Goal: Task Accomplishment & Management: Complete application form

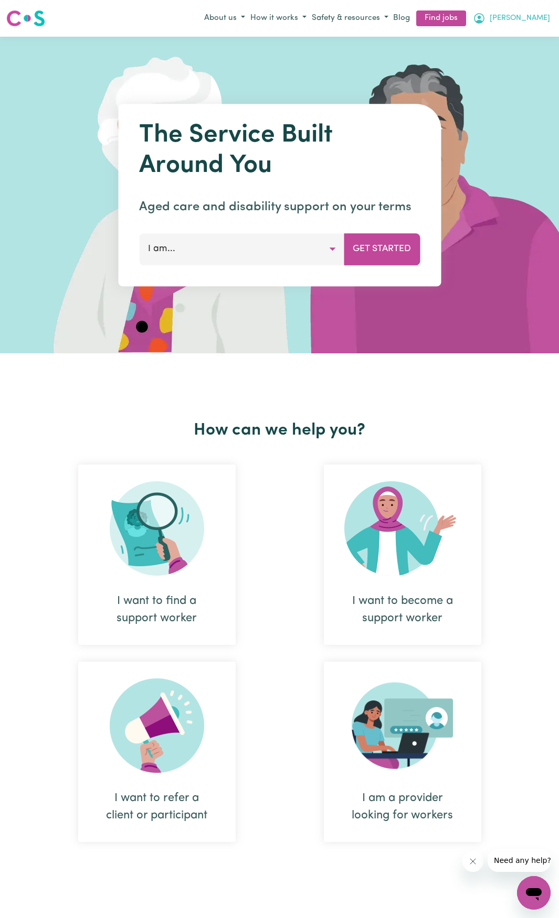
click at [538, 25] on button "[PERSON_NAME]" at bounding box center [511, 18] width 82 height 18
click at [527, 40] on link "My Account" at bounding box center [510, 39] width 83 height 20
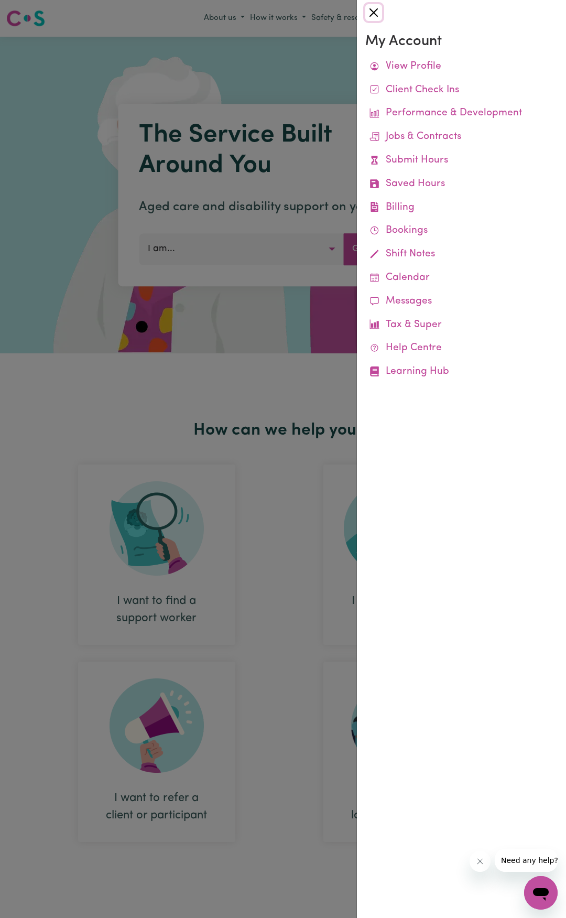
click at [378, 11] on button "Close" at bounding box center [374, 12] width 17 height 17
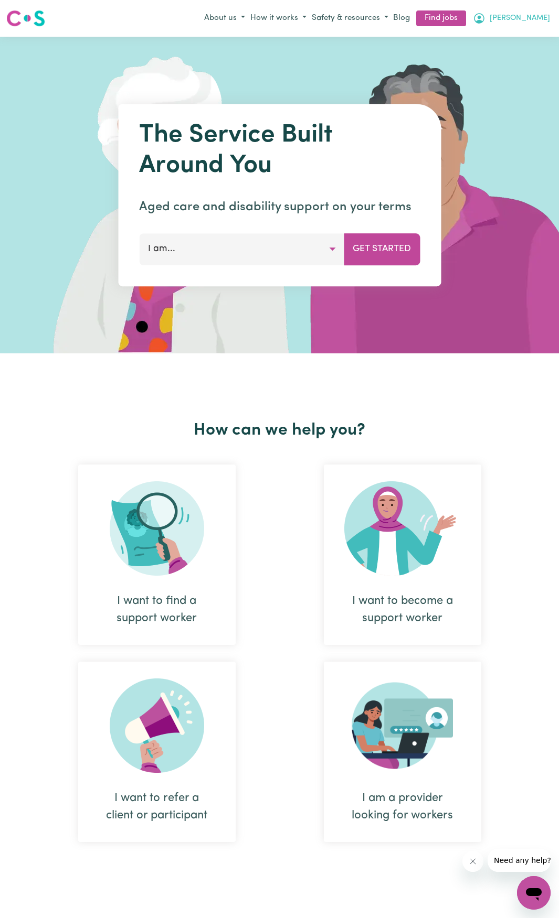
click at [485, 18] on icon "My Account" at bounding box center [479, 18] width 13 height 13
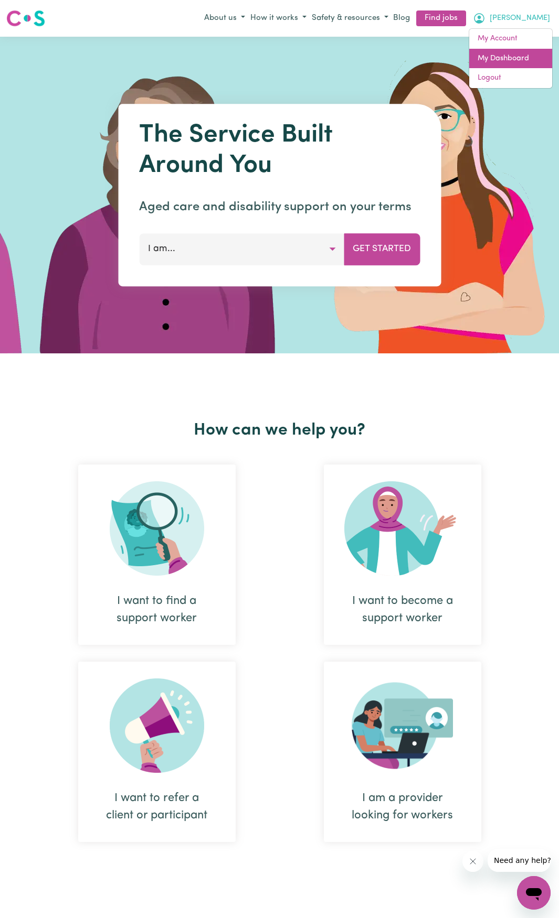
click at [516, 60] on link "My Dashboard" at bounding box center [510, 59] width 83 height 20
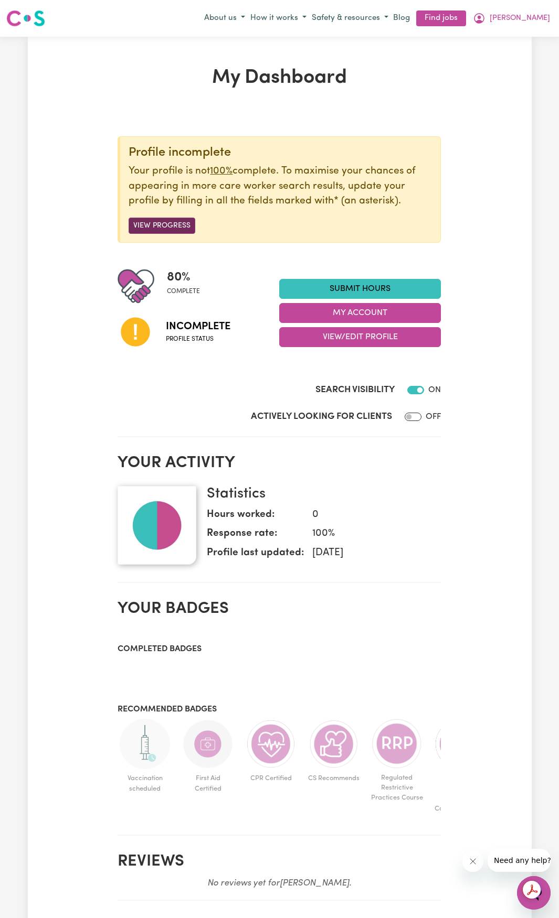
click at [178, 233] on button "View Progress" at bounding box center [162, 226] width 67 height 16
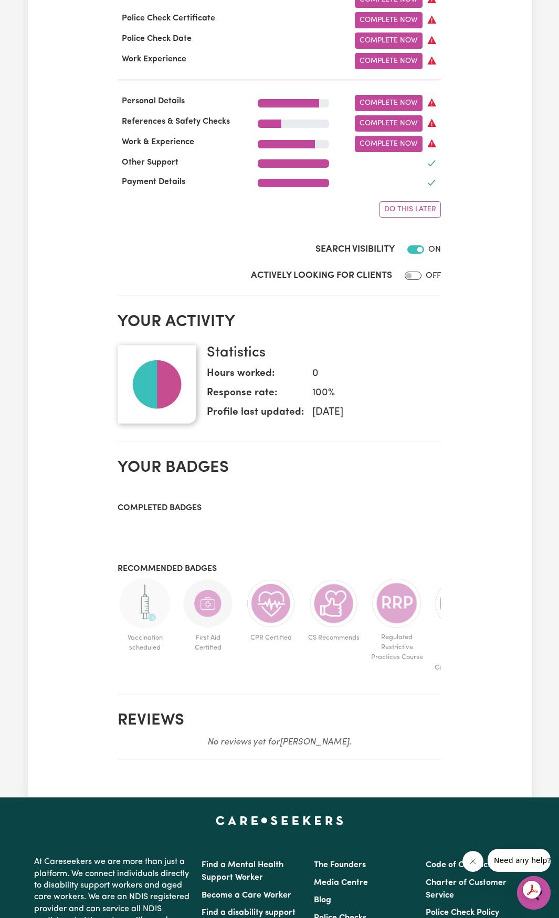
scroll to position [52, 0]
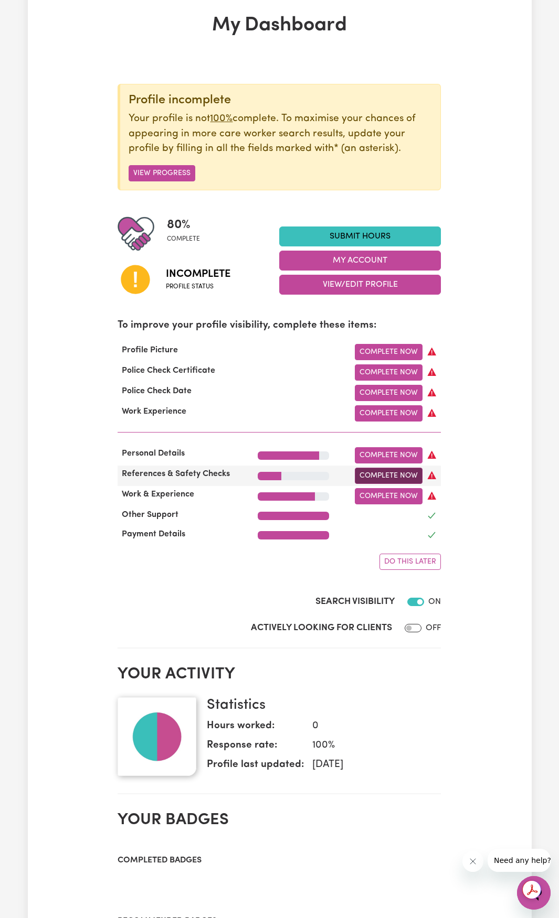
click at [366, 475] on link "Complete Now" at bounding box center [389, 476] width 68 height 16
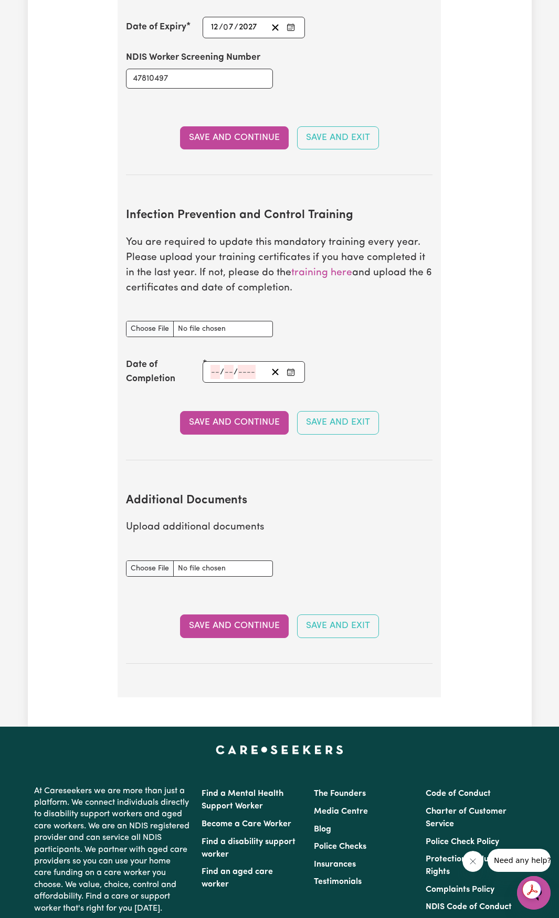
scroll to position [1416, 0]
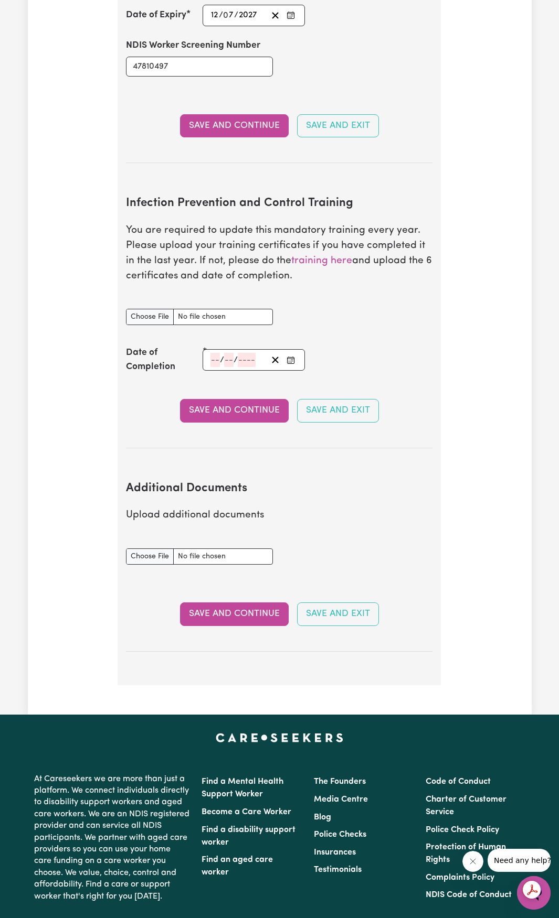
click at [224, 360] on input "number" at bounding box center [228, 360] width 9 height 14
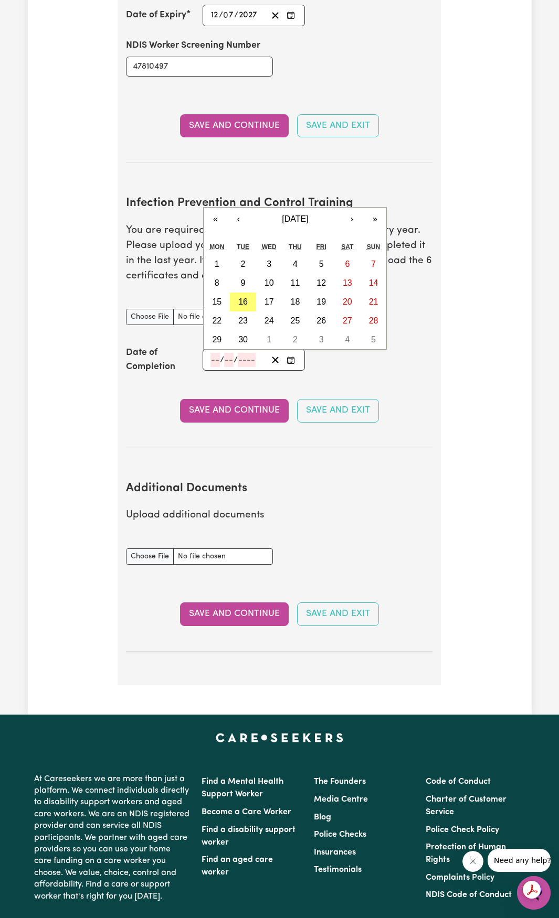
click at [218, 361] on input "number" at bounding box center [214, 360] width 9 height 14
click at [242, 306] on abbr "16" at bounding box center [242, 301] width 9 height 9
type input "[DATE]"
type input "16"
type input "9"
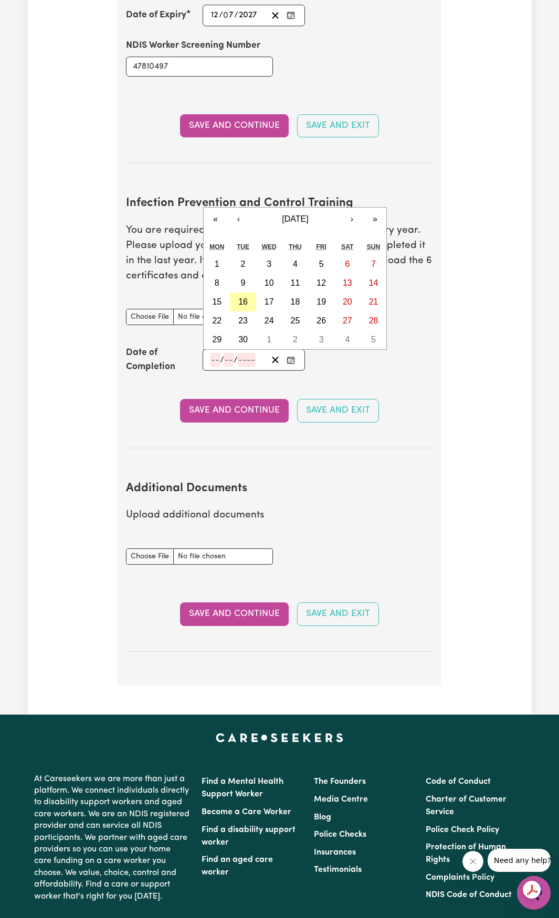
type input "2025"
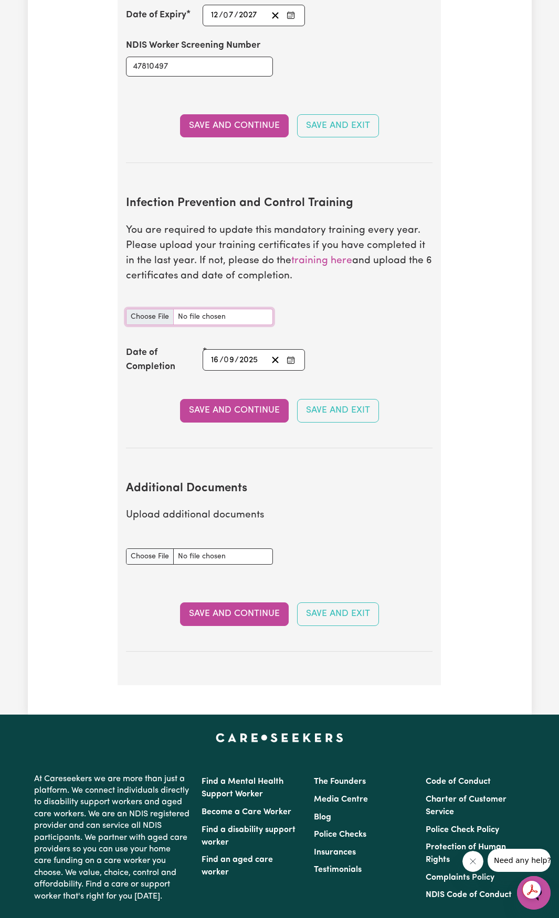
click at [212, 320] on input "Infection Prevention and Control Training document" at bounding box center [199, 317] width 147 height 16
click at [171, 318] on input "Infection Prevention and Control Training document" at bounding box center [199, 317] width 147 height 16
type input "C:\fakepath\certificate.pdf"
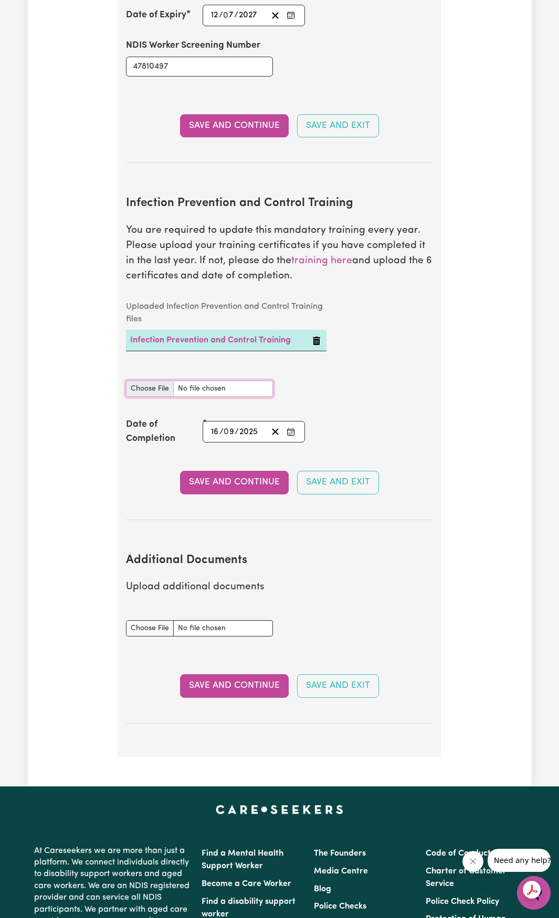
click at [165, 388] on input "Infection Prevention and Control Training document" at bounding box center [199, 389] width 147 height 16
type input "C:\fakepath\certificate (1).pdf"
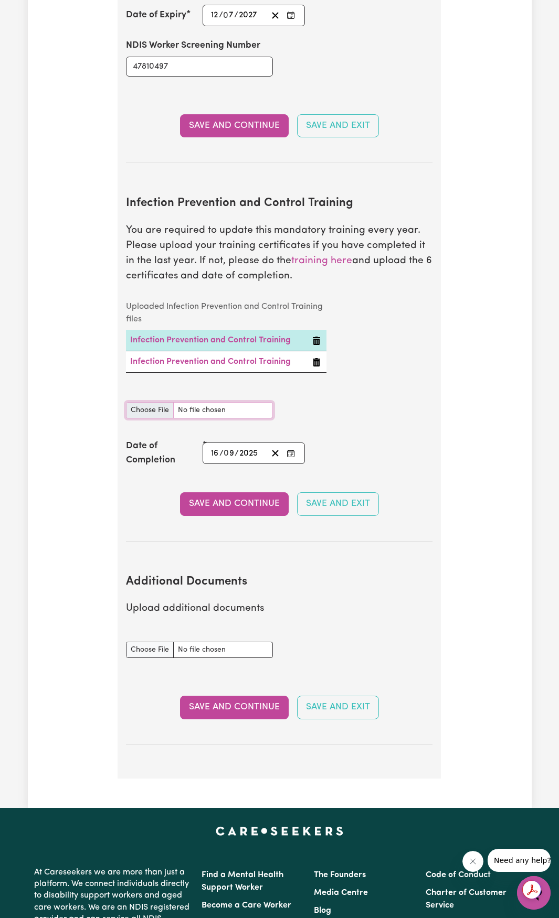
click at [160, 411] on input "Infection Prevention and Control Training document" at bounding box center [199, 410] width 147 height 16
type input "C:\fakepath\certificate (2).pdf"
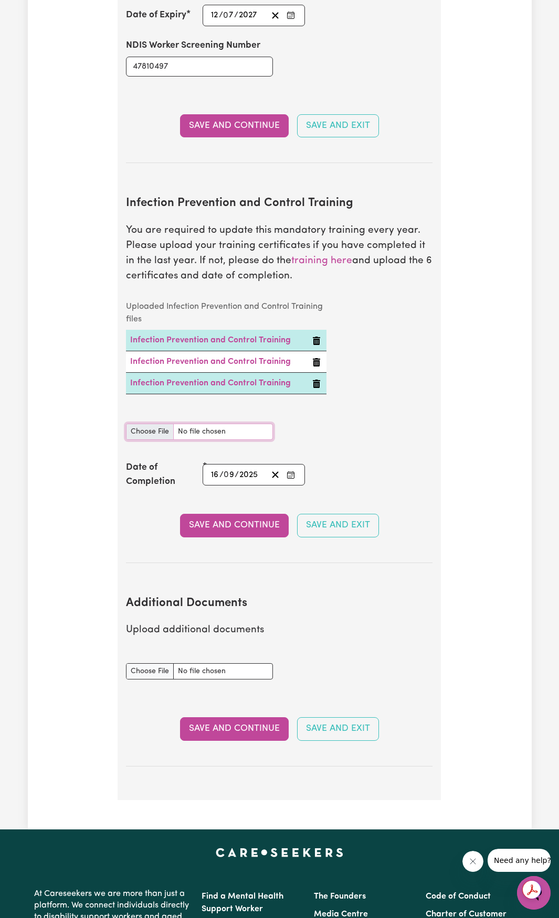
click at [157, 428] on input "Infection Prevention and Control Training document" at bounding box center [199, 432] width 147 height 16
type input "C:\fakepath\certificate (3).pdf"
click at [153, 435] on div "Infection Prevention and Control Training document" at bounding box center [199, 425] width 147 height 29
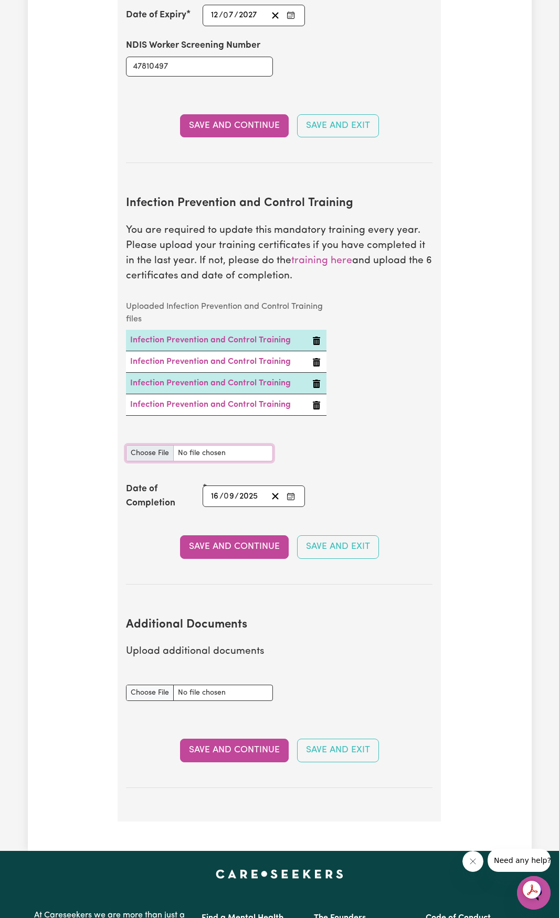
click at [166, 458] on input "Infection Prevention and Control Training document" at bounding box center [199, 453] width 147 height 16
type input "C:\fakepath\certificate (4).pdf"
click at [134, 457] on div "Infection Prevention and Control Training document" at bounding box center [199, 447] width 147 height 29
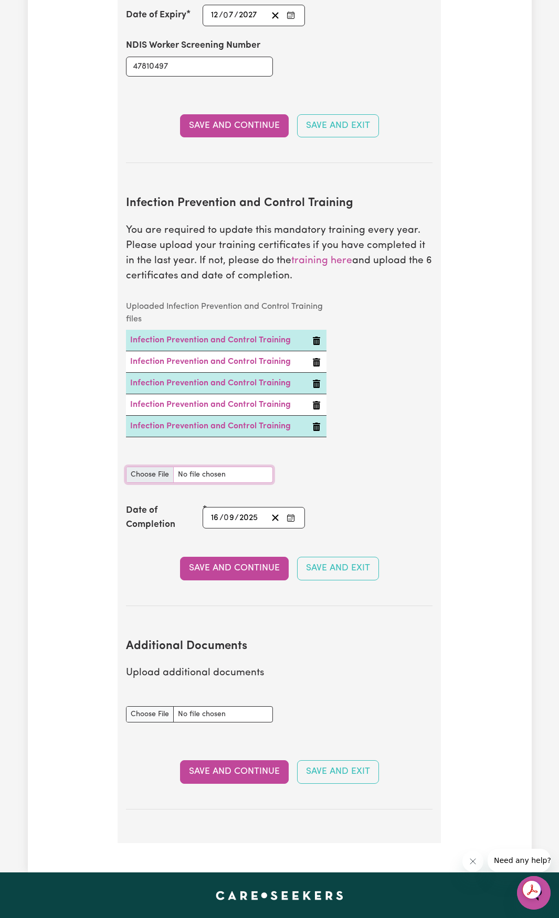
click at [135, 469] on input "Infection Prevention and Control Training document" at bounding box center [199, 475] width 147 height 16
type input "C:\fakepath\certificate (5).pdf"
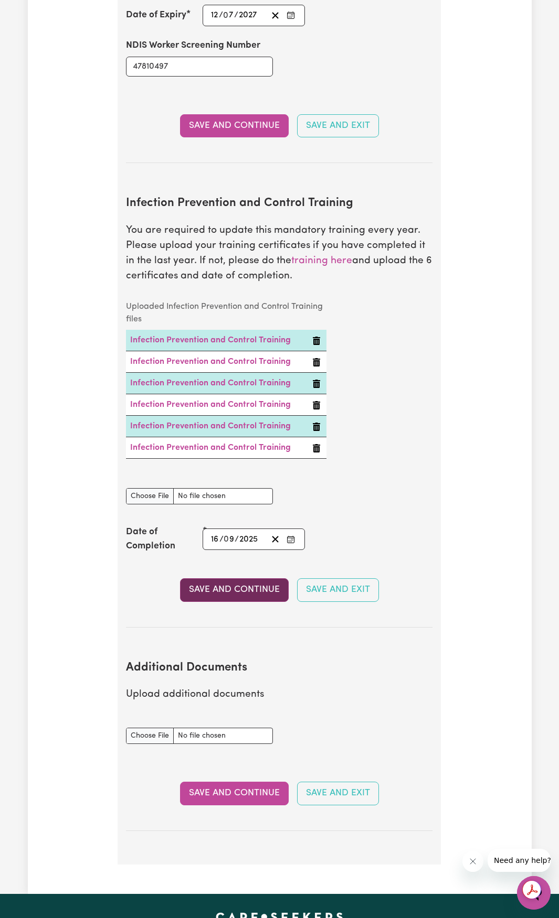
click at [242, 584] on button "Save and Continue" at bounding box center [234, 590] width 109 height 23
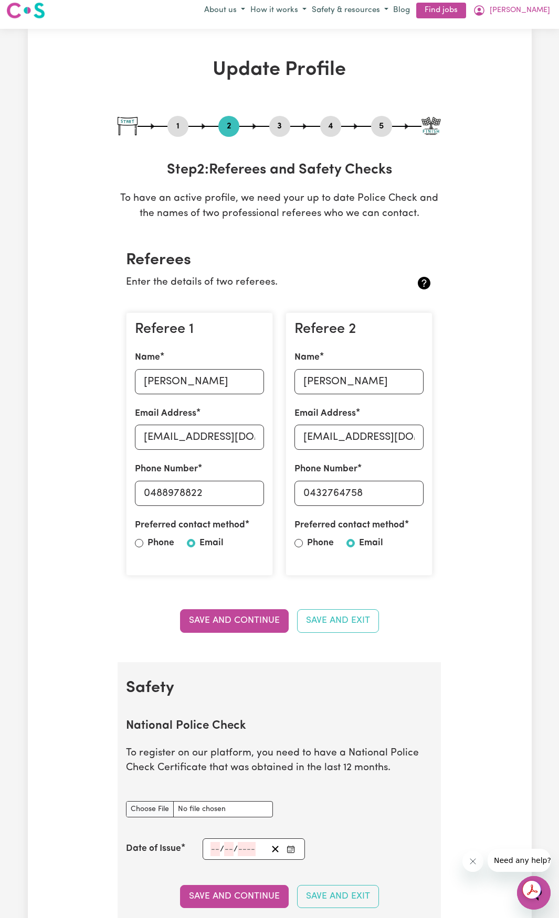
scroll to position [0, 0]
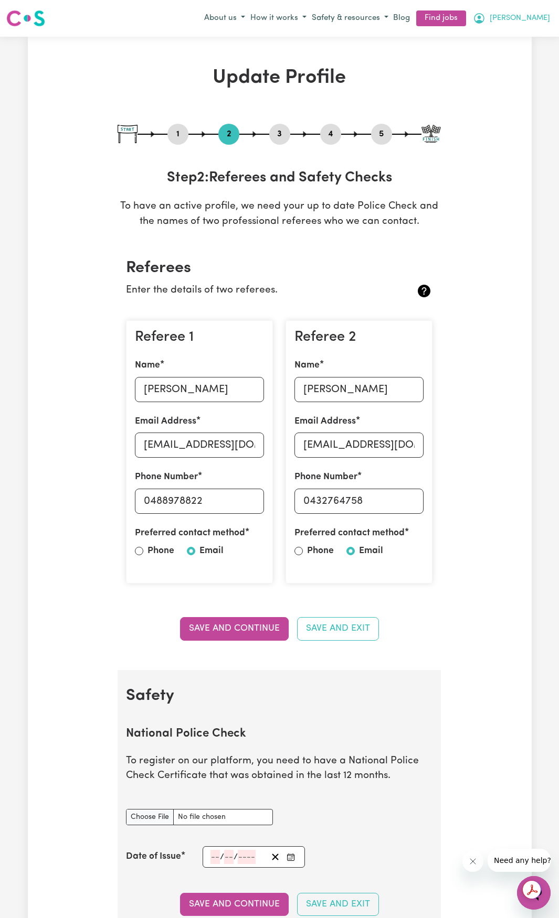
click at [485, 16] on icon "My Account" at bounding box center [479, 18] width 13 height 13
click at [519, 56] on link "My Dashboard" at bounding box center [510, 59] width 83 height 20
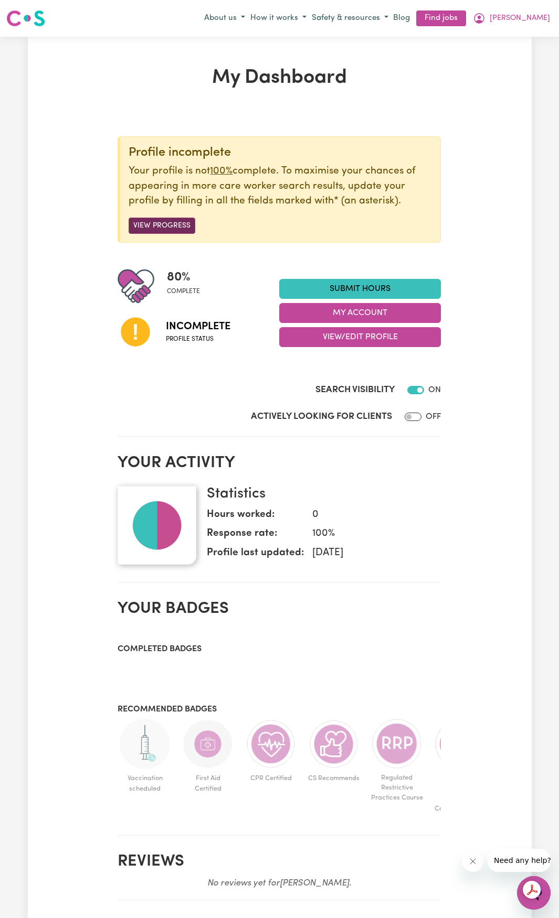
click at [146, 227] on button "View Progress" at bounding box center [162, 226] width 67 height 16
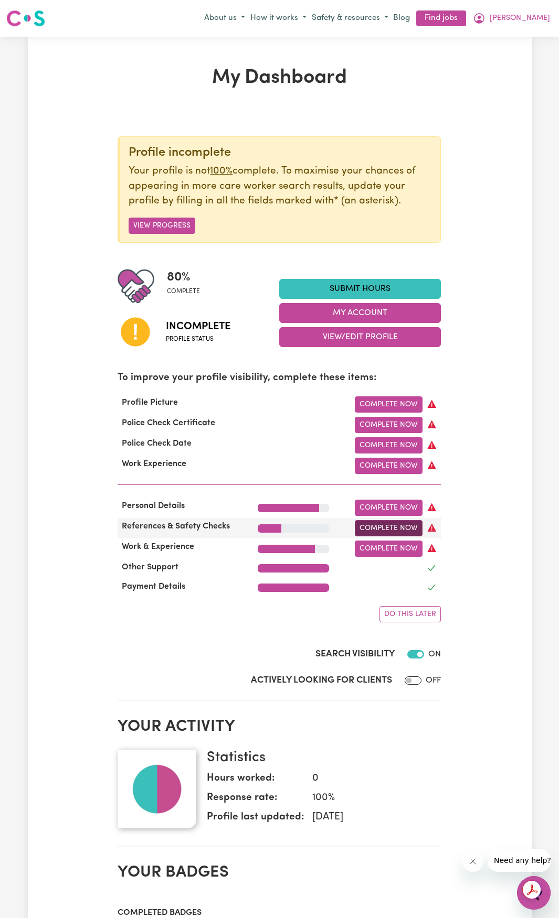
click at [360, 536] on link "Complete Now" at bounding box center [389, 528] width 68 height 16
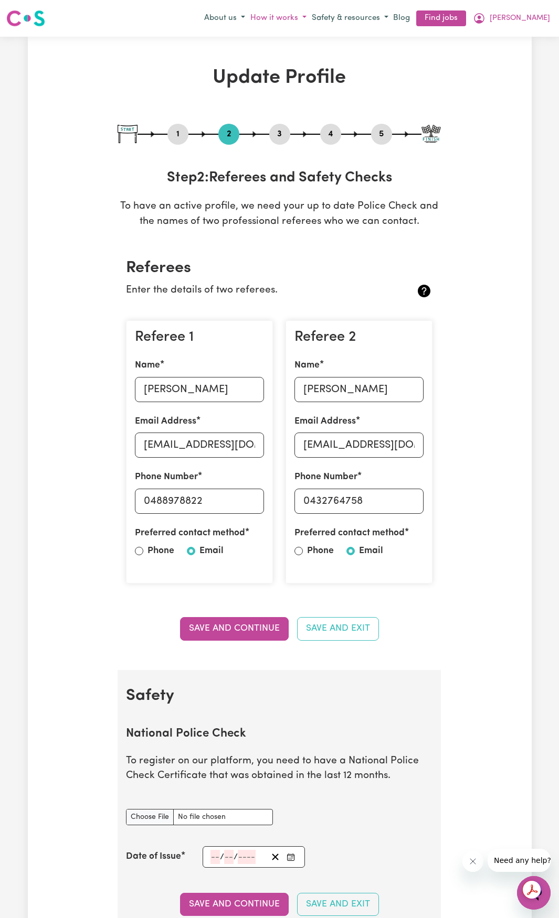
click at [309, 15] on button "How it works" at bounding box center [278, 18] width 61 height 17
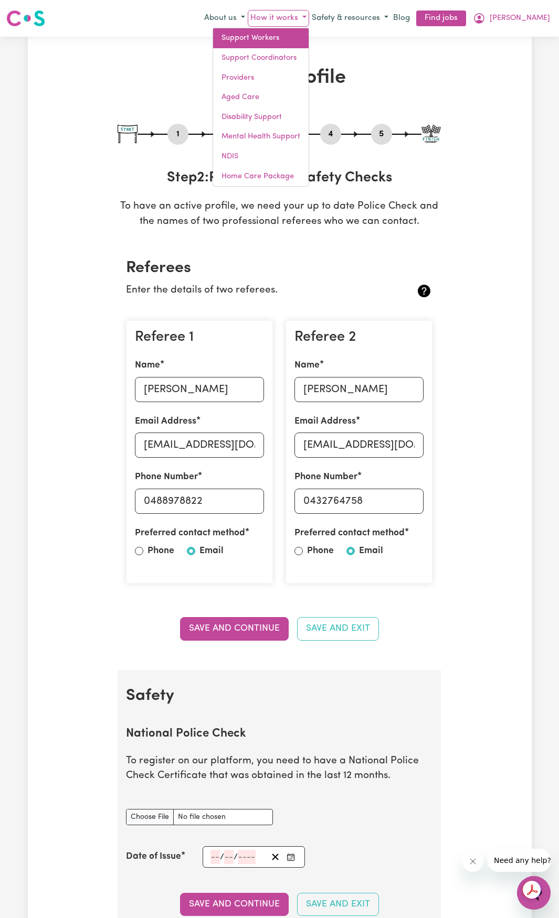
click at [308, 40] on link "Support Workers" at bounding box center [260, 38] width 95 height 20
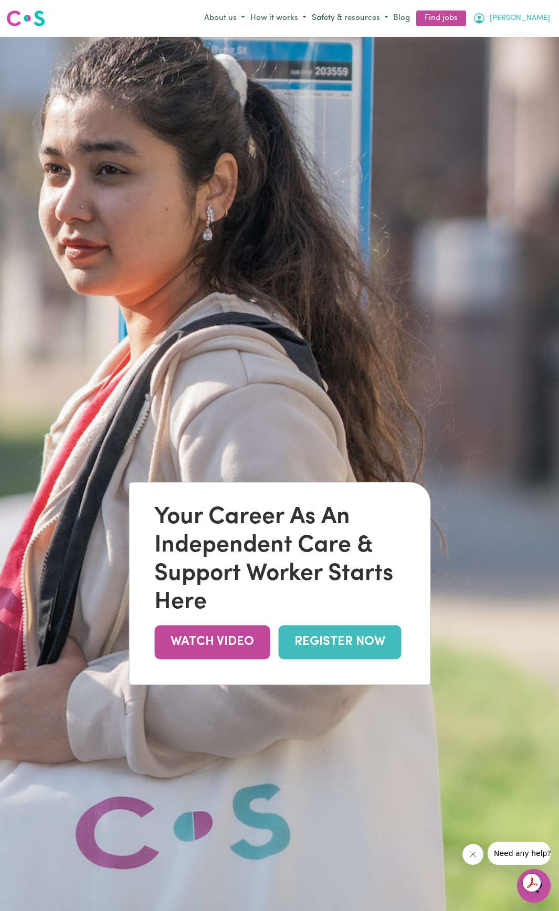
click at [544, 16] on button "[PERSON_NAME]" at bounding box center [511, 18] width 82 height 18
click at [510, 67] on link "My Dashboard" at bounding box center [510, 59] width 83 height 20
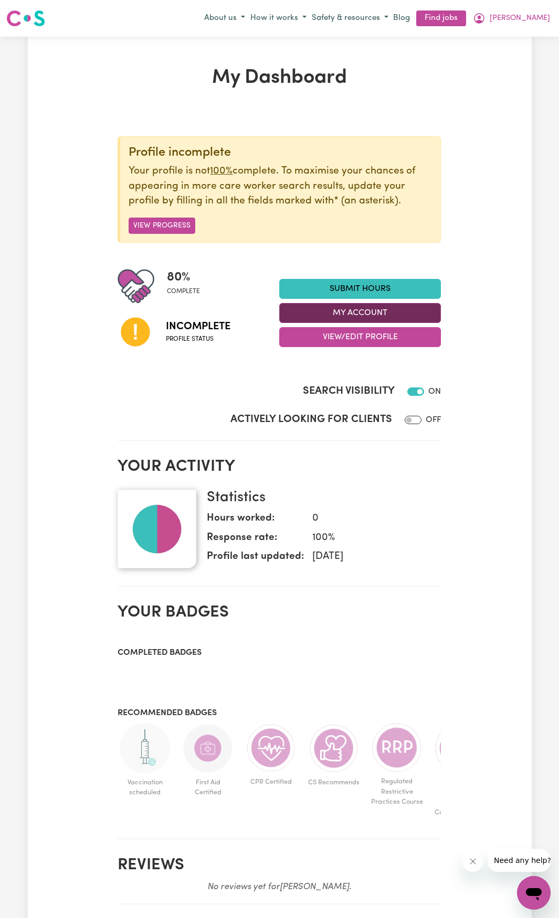
click at [317, 311] on button "My Account" at bounding box center [360, 313] width 162 height 20
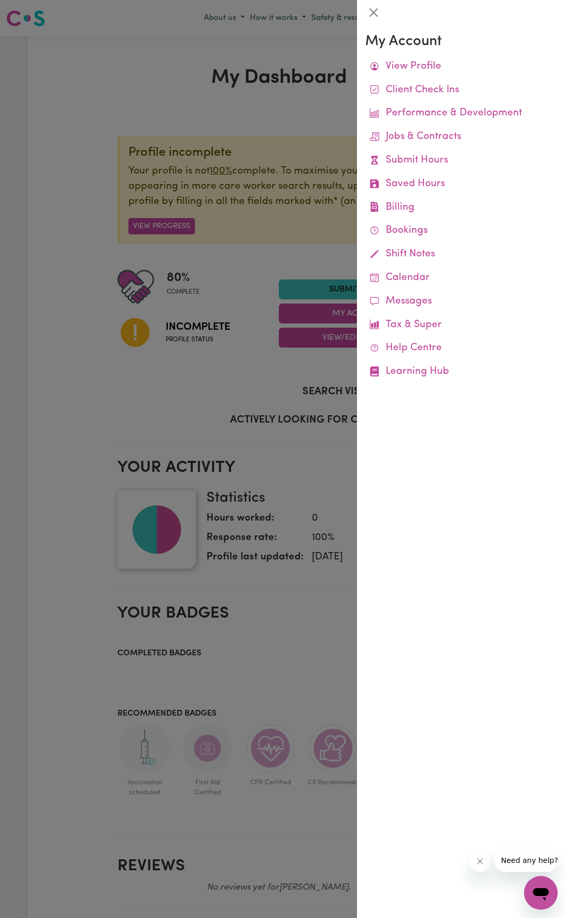
click at [270, 371] on div at bounding box center [283, 459] width 566 height 918
